Goal: Task Accomplishment & Management: Use online tool/utility

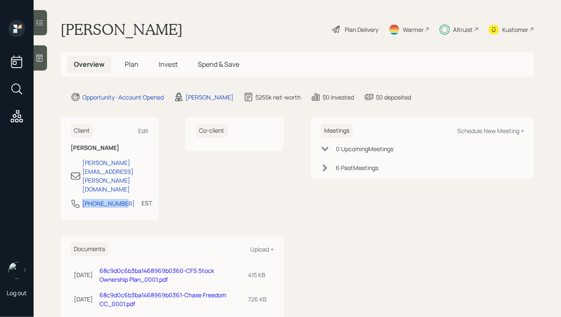
drag, startPoint x: 122, startPoint y: 176, endPoint x: 51, endPoint y: 176, distance: 70.6
click at [52, 176] on main "Dorothy Bates Plan Delivery Warmer Altruist Kustomer Overview Plan Invest Spend…" at bounding box center [298, 158] width 528 height 317
copy div "614-284-0020"
click at [492, 130] on div "Schedule New Meeting +" at bounding box center [490, 131] width 67 height 8
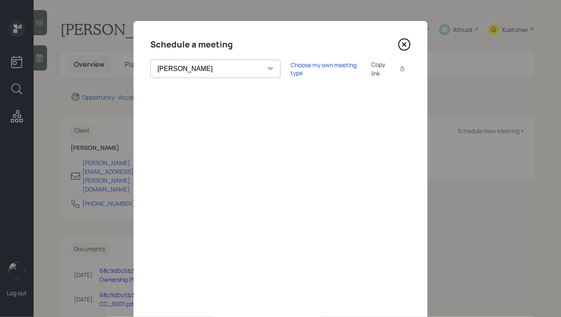
click at [191, 65] on select "Theresa Spinello Matthew Burke Xavier Ross Eitan Bar-David Ian Yamey Trevor Nel…" at bounding box center [215, 69] width 130 height 18
select select "ade3b313-576a-42c5-b346-1eb294908ae6"
click at [150, 60] on select "Theresa Spinello Matthew Burke Xavier Ross Eitan Bar-David Ian Yamey Trevor Nel…" at bounding box center [215, 69] width 130 height 18
click at [291, 67] on div "Choose my own meeting type" at bounding box center [326, 69] width 71 height 16
